Goal: Information Seeking & Learning: Compare options

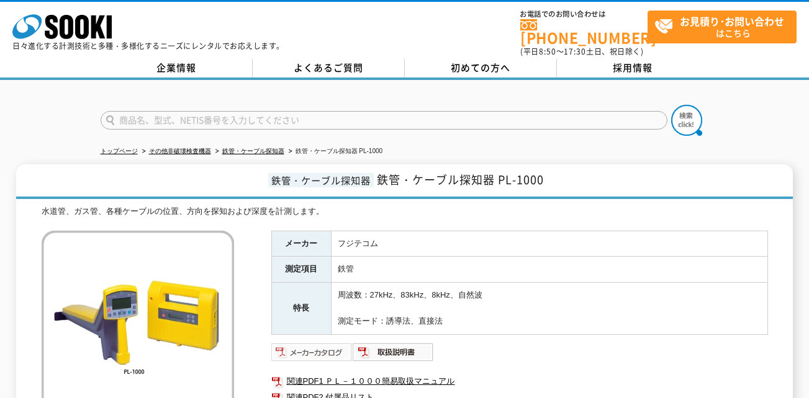
click at [307, 343] on img at bounding box center [311, 353] width 81 height 20
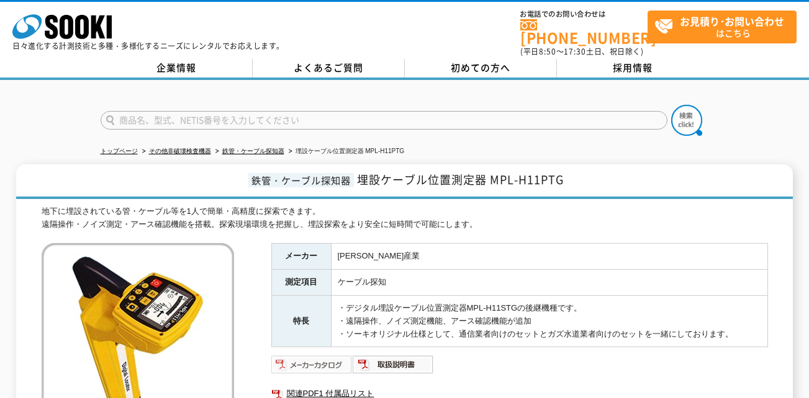
click at [302, 356] on img at bounding box center [311, 365] width 81 height 20
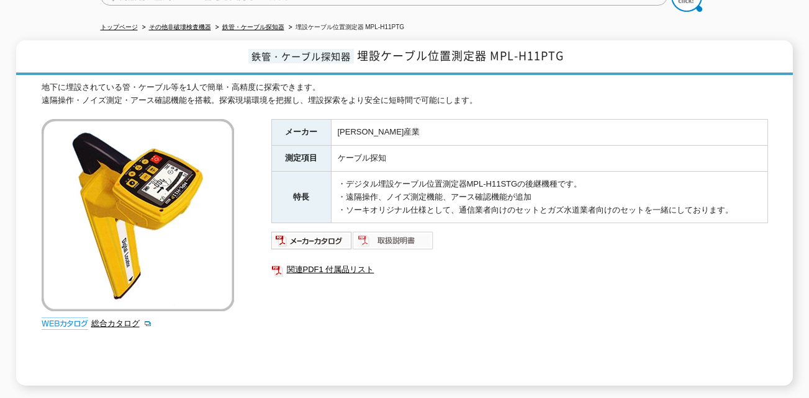
click at [389, 231] on img at bounding box center [392, 241] width 81 height 20
click at [320, 240] on img at bounding box center [311, 241] width 81 height 20
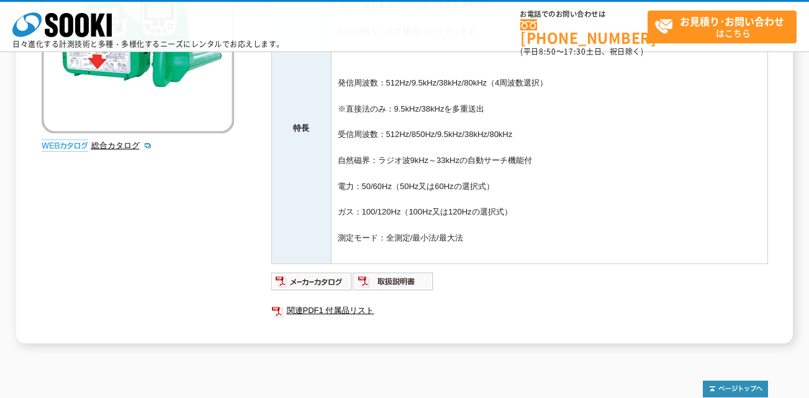
scroll to position [434, 0]
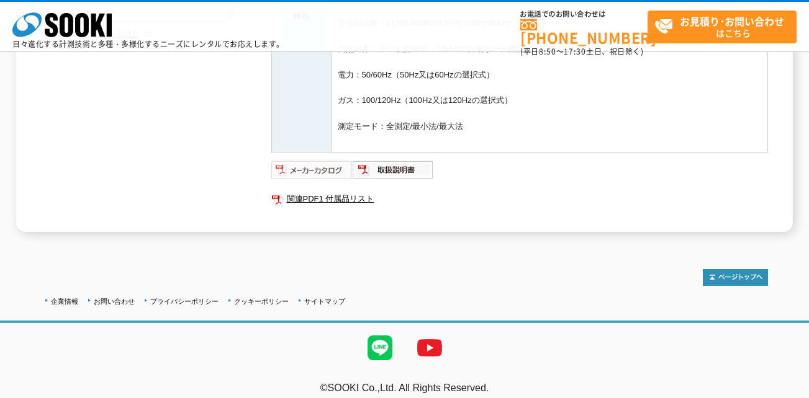
click at [299, 164] on img at bounding box center [311, 170] width 81 height 20
